Goal: Task Accomplishment & Management: Manage account settings

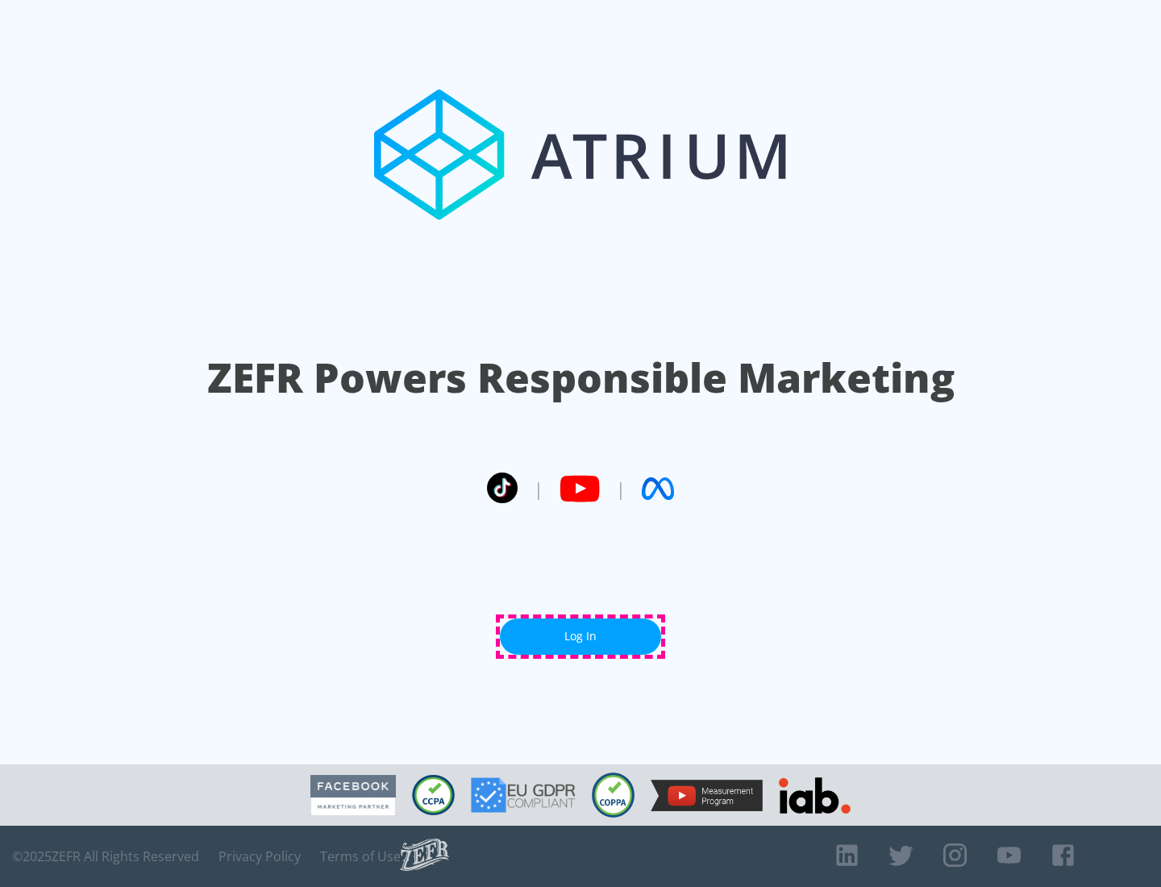
click at [581, 636] on link "Log In" at bounding box center [580, 636] width 161 height 36
